Goal: Task Accomplishment & Management: Manage account settings

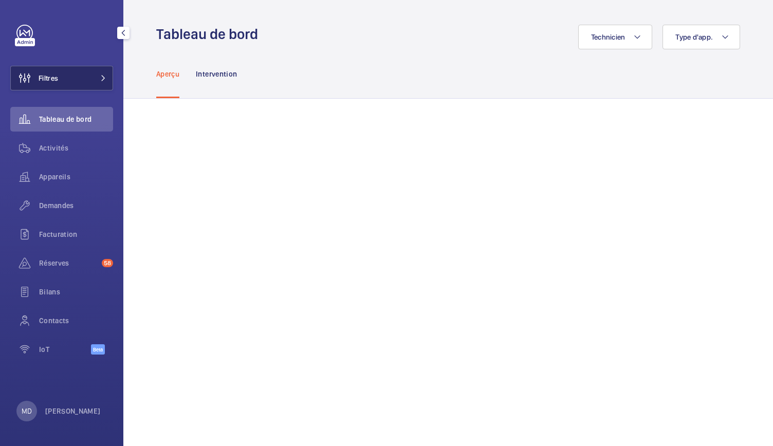
click at [73, 82] on button "Filtres" at bounding box center [61, 78] width 103 height 25
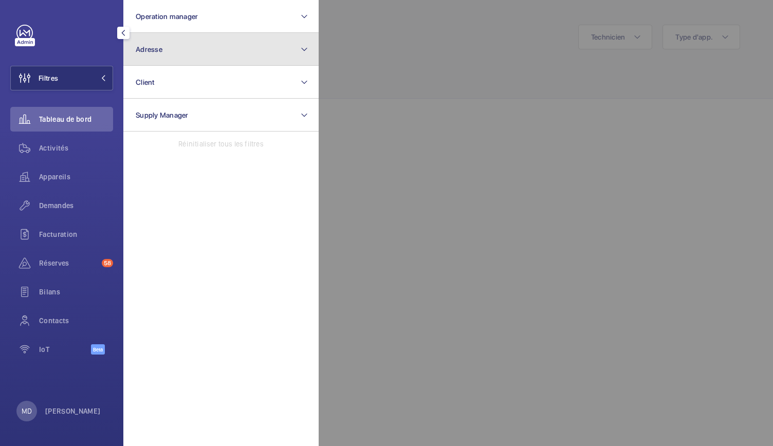
click at [243, 57] on button "Adresse" at bounding box center [220, 49] width 195 height 33
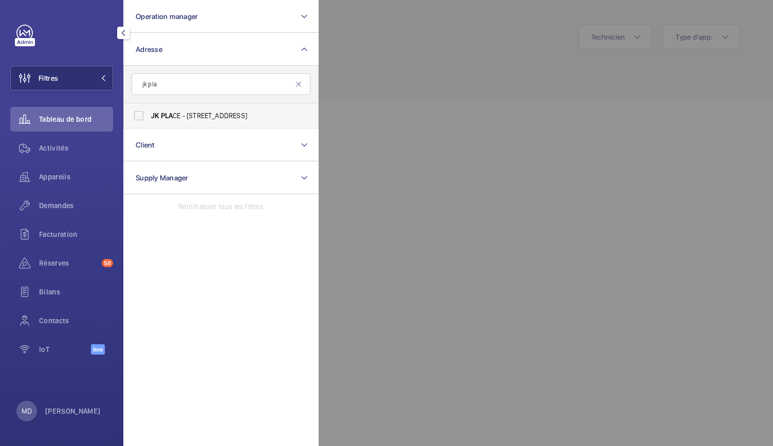
type input "jk pla"
click at [137, 115] on label "JK PLA CE - [STREET_ADDRESS]" at bounding box center [213, 115] width 179 height 25
click at [137, 115] on input "JK PLA CE - [STREET_ADDRESS]" at bounding box center [138, 115] width 21 height 21
checkbox input "true"
click at [50, 180] on span "Appareils" at bounding box center [76, 177] width 74 height 10
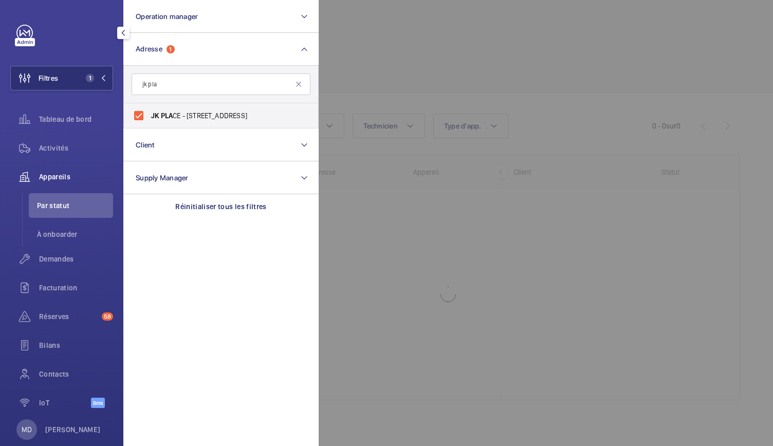
click at [407, 49] on div at bounding box center [705, 223] width 773 height 446
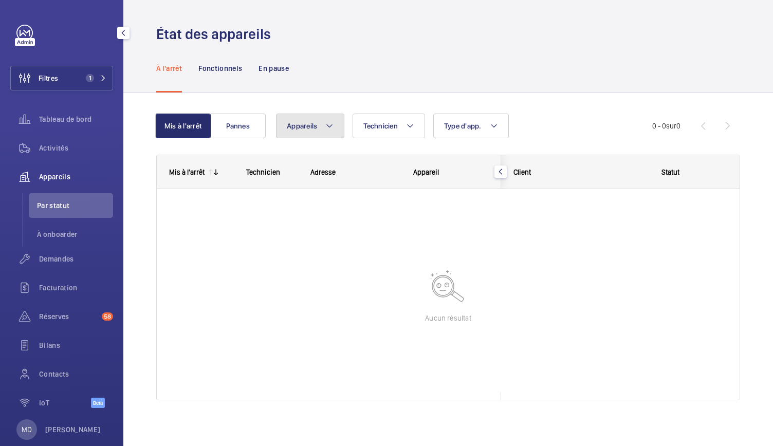
click at [322, 135] on button "Appareils" at bounding box center [310, 126] width 68 height 25
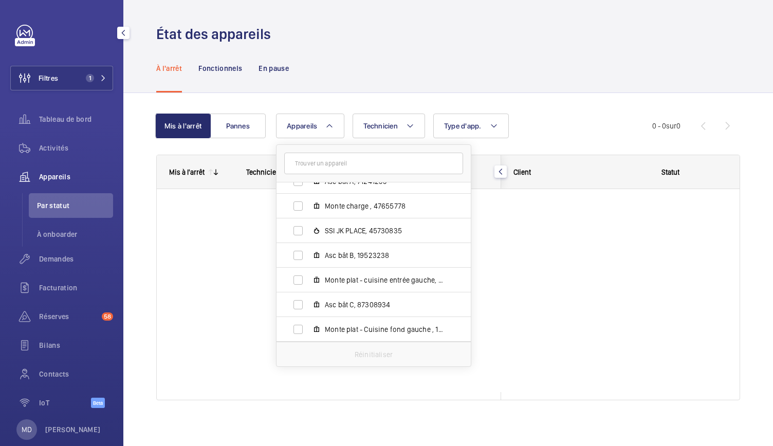
scroll to position [38, 0]
click at [362, 284] on span "Monte plat - cuisine entrée gauche, 49124348" at bounding box center [384, 280] width 119 height 10
click at [308, 284] on input "Monte plat - cuisine entrée gauche, 49124348" at bounding box center [298, 280] width 21 height 21
checkbox input "true"
click at [352, 70] on div "À l'arrêt Fonctionnels En pause" at bounding box center [448, 68] width 584 height 49
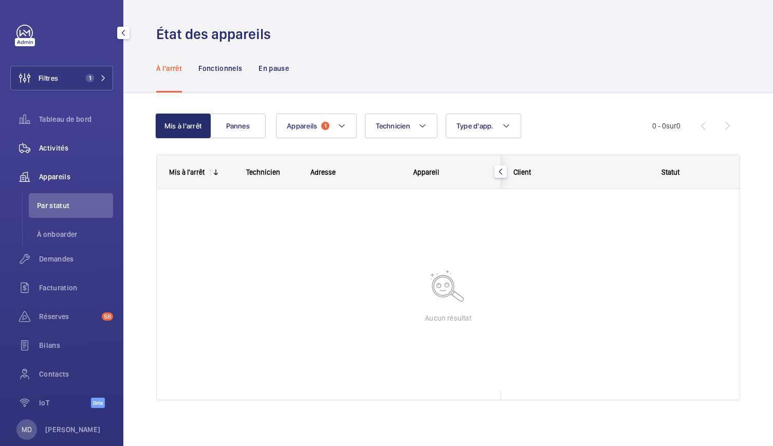
click at [60, 156] on div "Activités" at bounding box center [61, 148] width 103 height 25
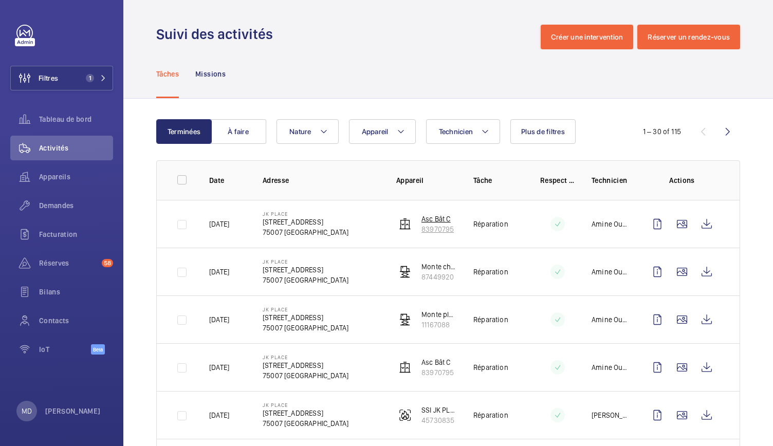
click at [434, 227] on p "83970795" at bounding box center [437, 229] width 32 height 10
